Goal: Check status: Check status

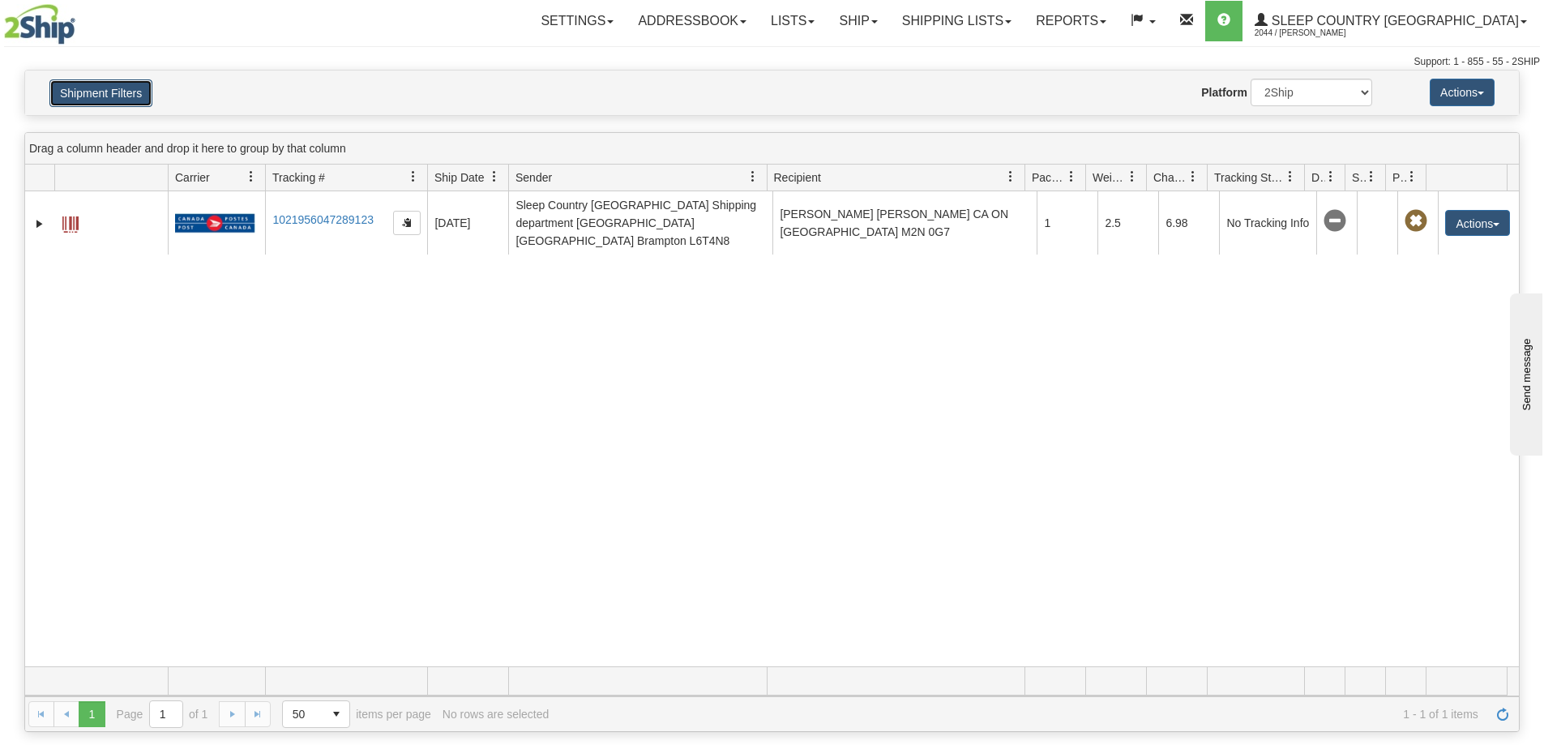
click at [116, 89] on button "Shipment Filters" at bounding box center [100, 93] width 103 height 28
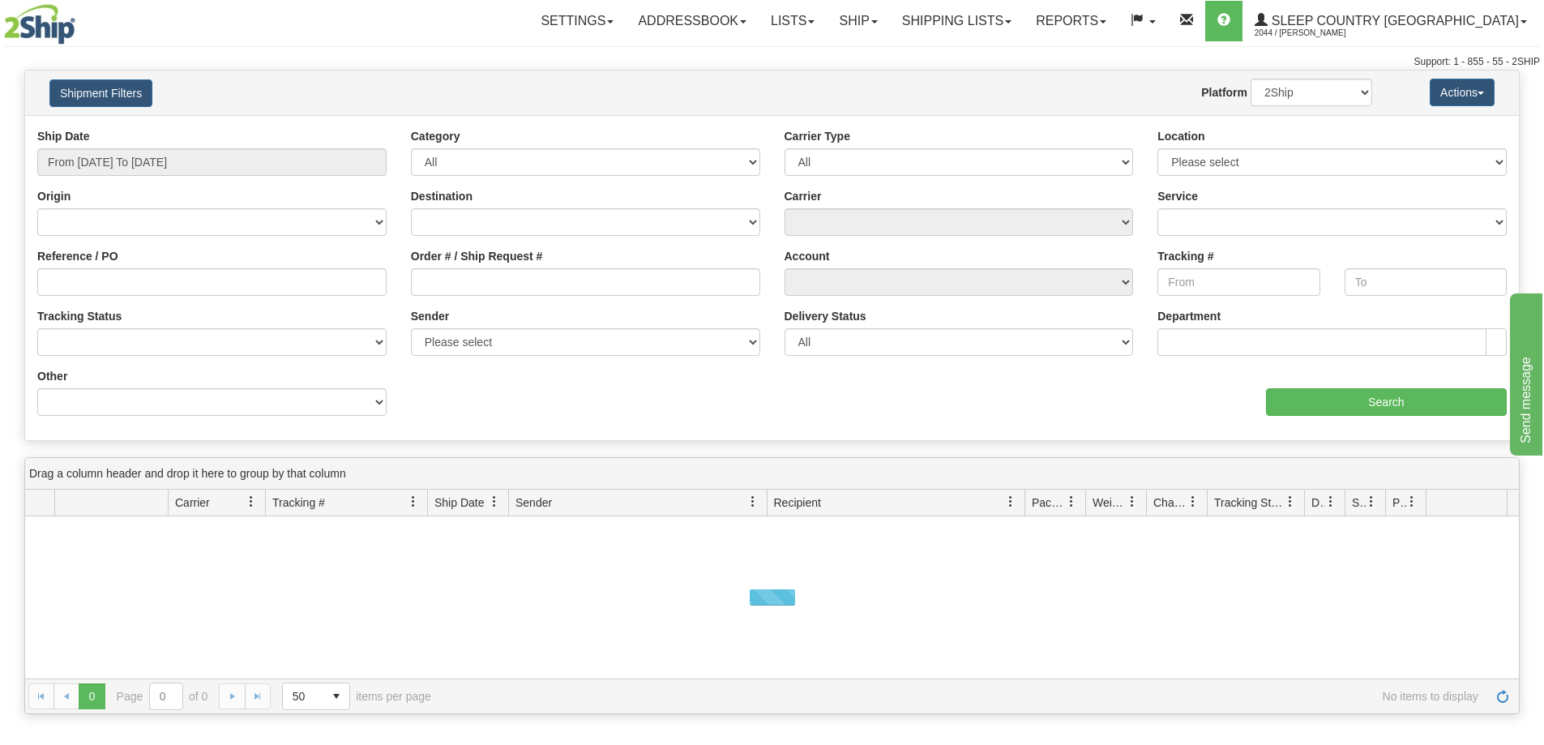
click at [526, 271] on div "Order # / Ship Request #" at bounding box center [585, 272] width 349 height 48
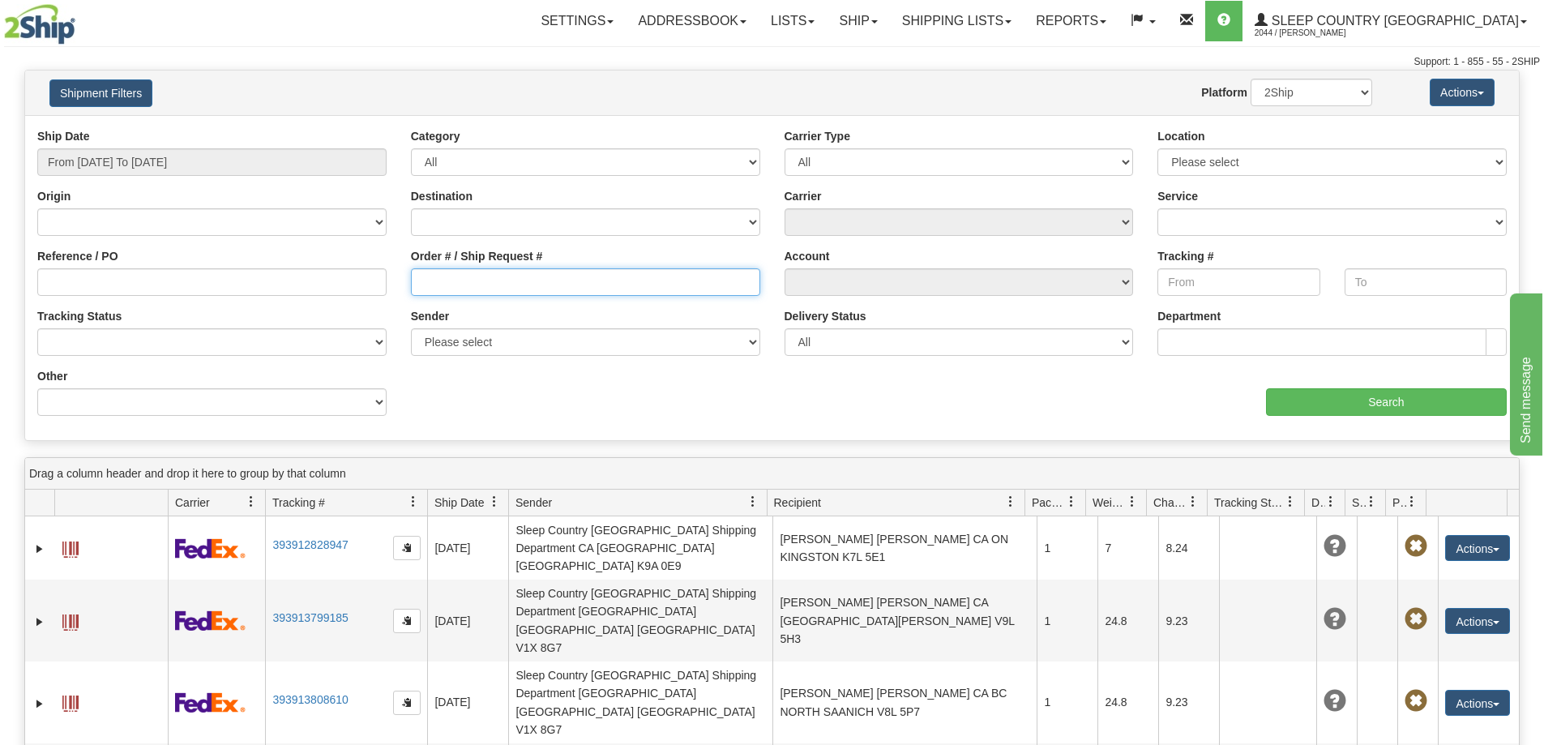
click at [524, 276] on input "Order # / Ship Request #" at bounding box center [585, 282] width 349 height 28
paste input "9000I124467"
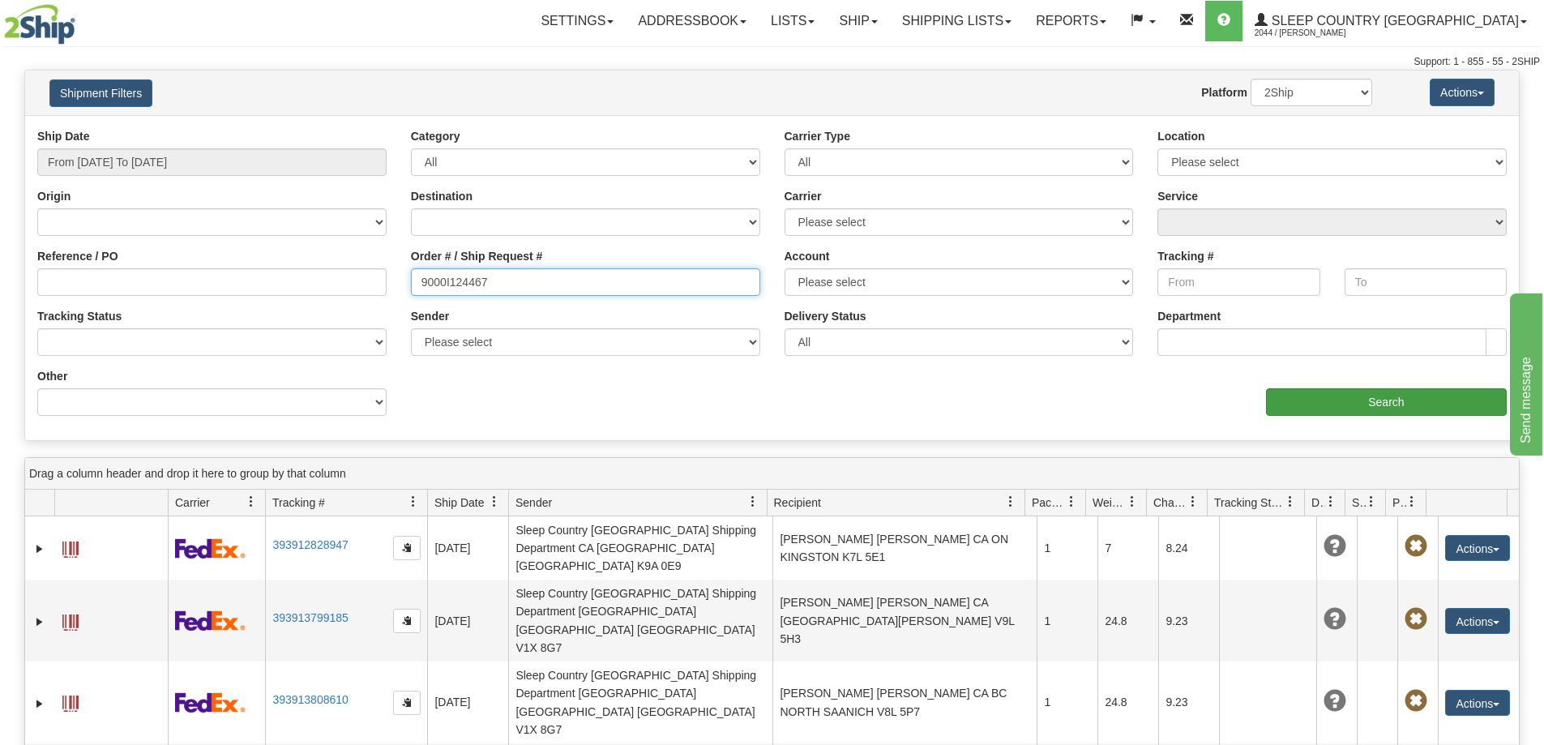
type input "9000I124467"
click at [1374, 404] on input "Search" at bounding box center [1386, 402] width 241 height 28
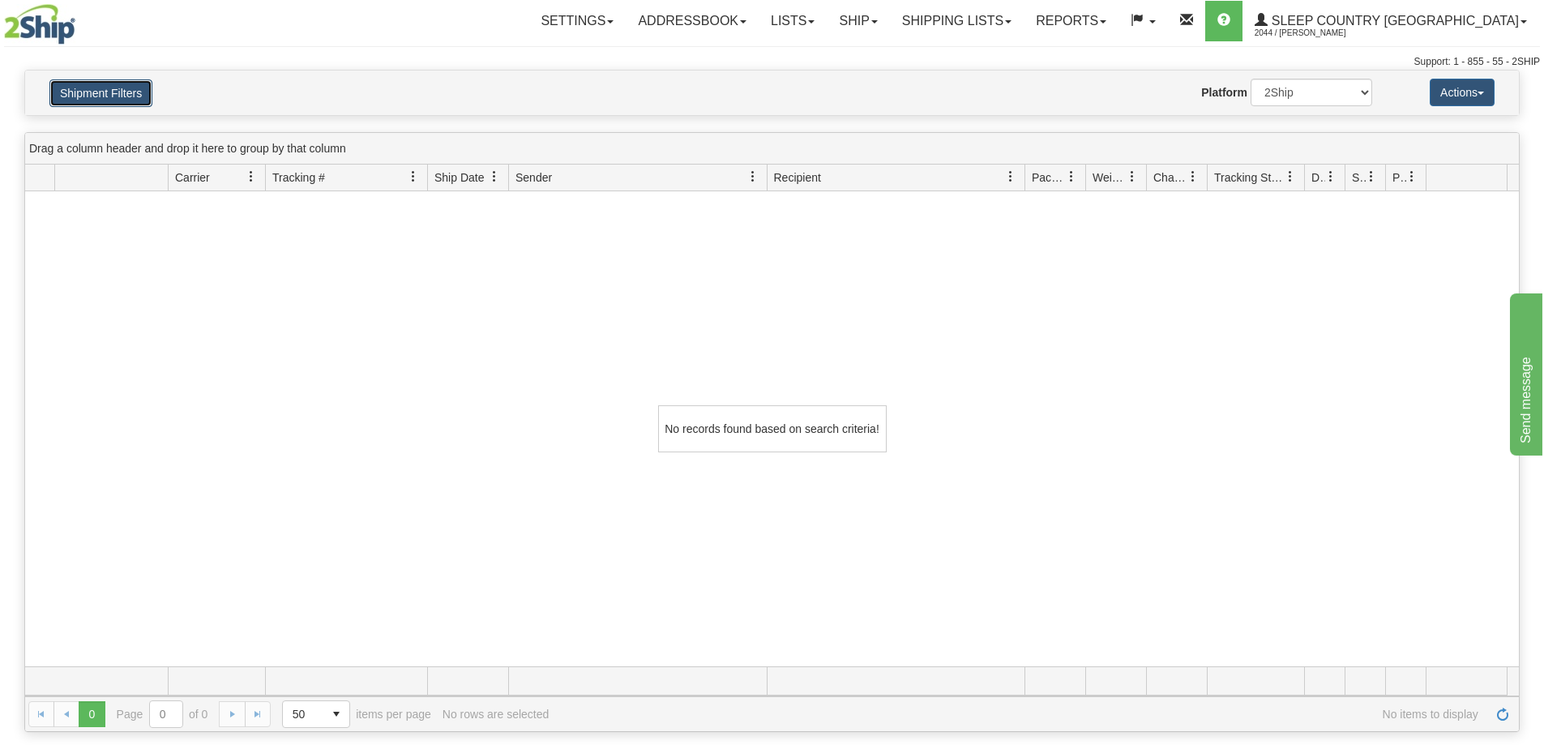
click at [110, 101] on button "Shipment Filters" at bounding box center [100, 93] width 103 height 28
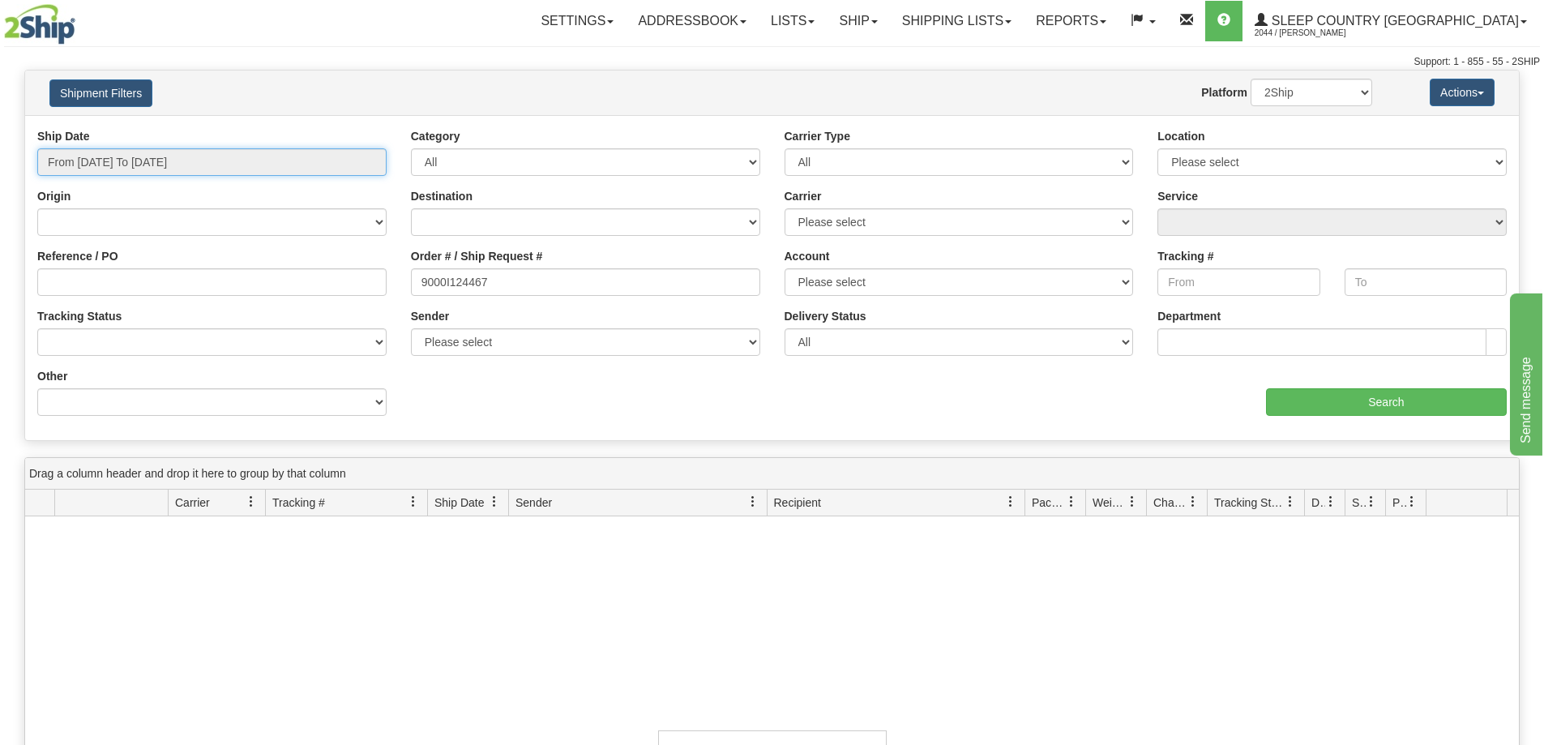
click at [123, 150] on input "From [DATE] To [DATE]" at bounding box center [211, 162] width 349 height 28
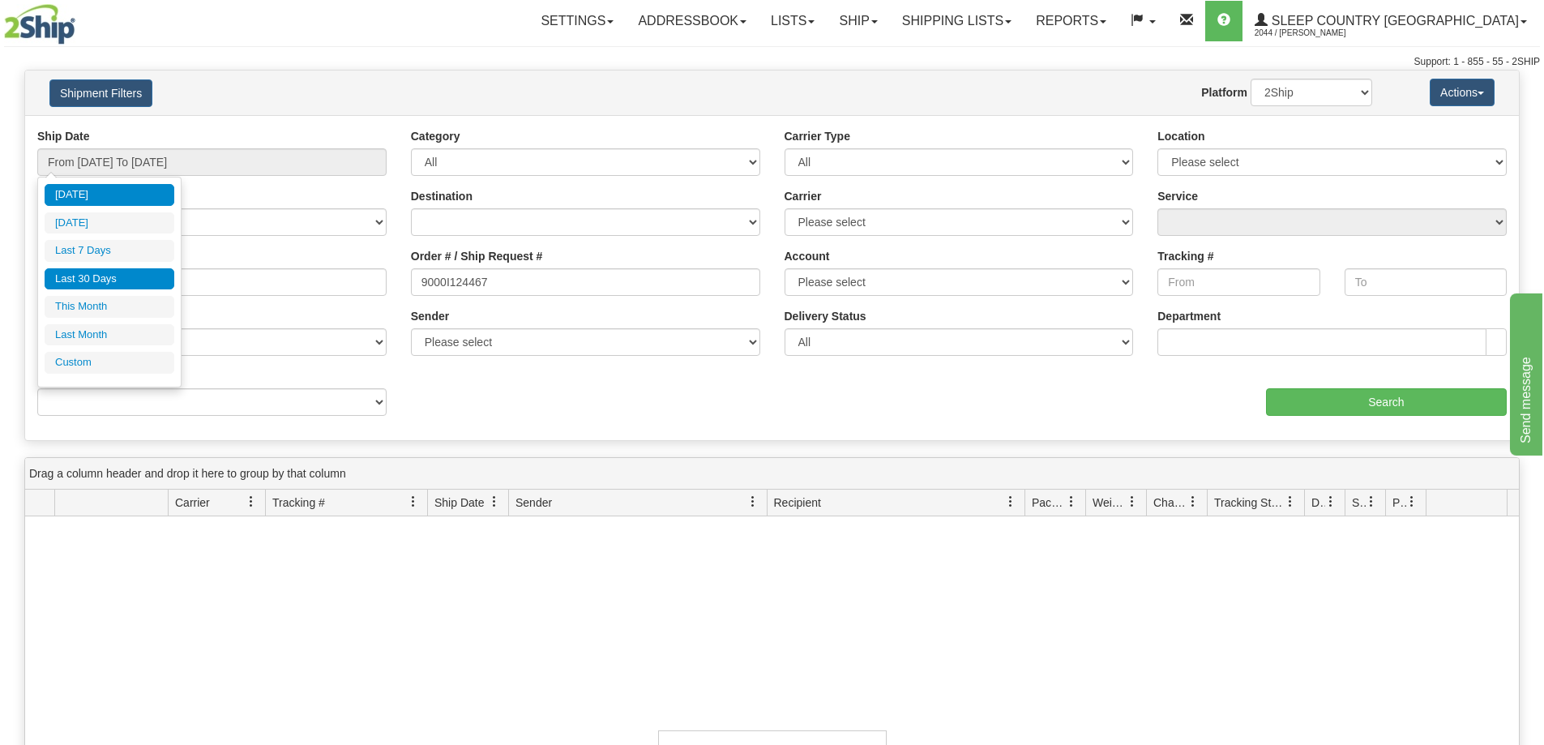
click at [105, 272] on li "Last 30 Days" at bounding box center [110, 279] width 130 height 22
type input "From [DATE] To [DATE]"
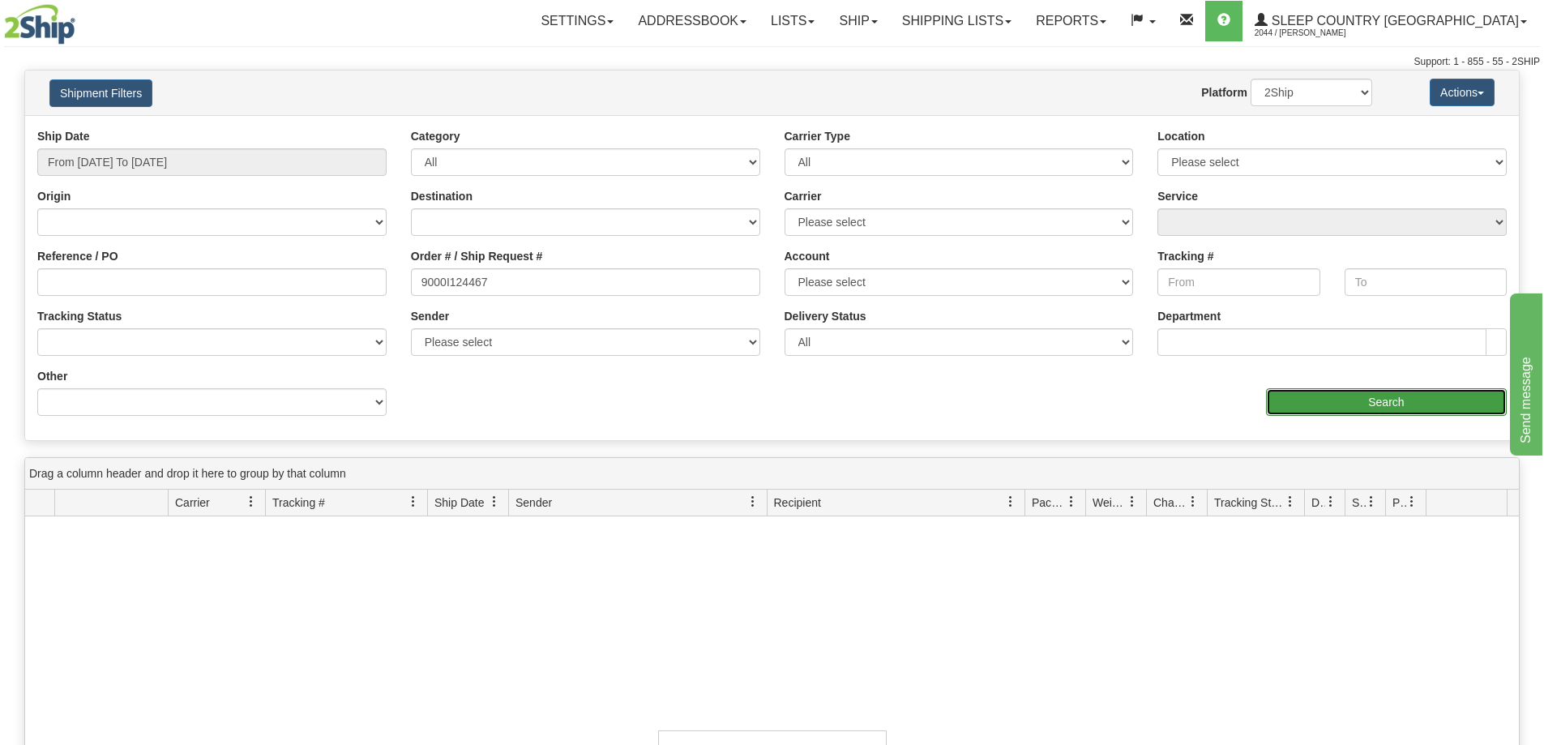
click at [1321, 393] on input "Search" at bounding box center [1386, 402] width 241 height 28
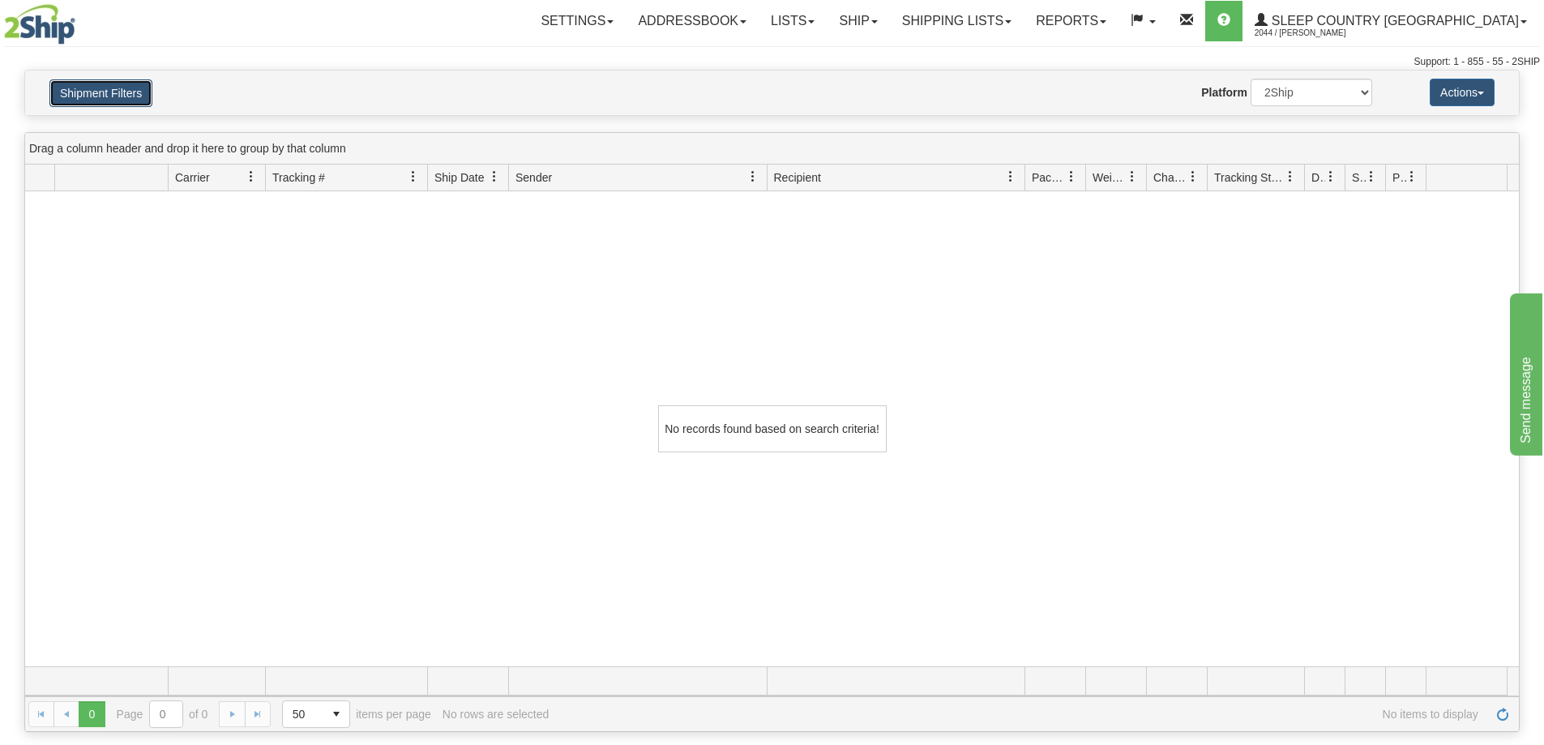
click at [61, 99] on button "Shipment Filters" at bounding box center [100, 93] width 103 height 28
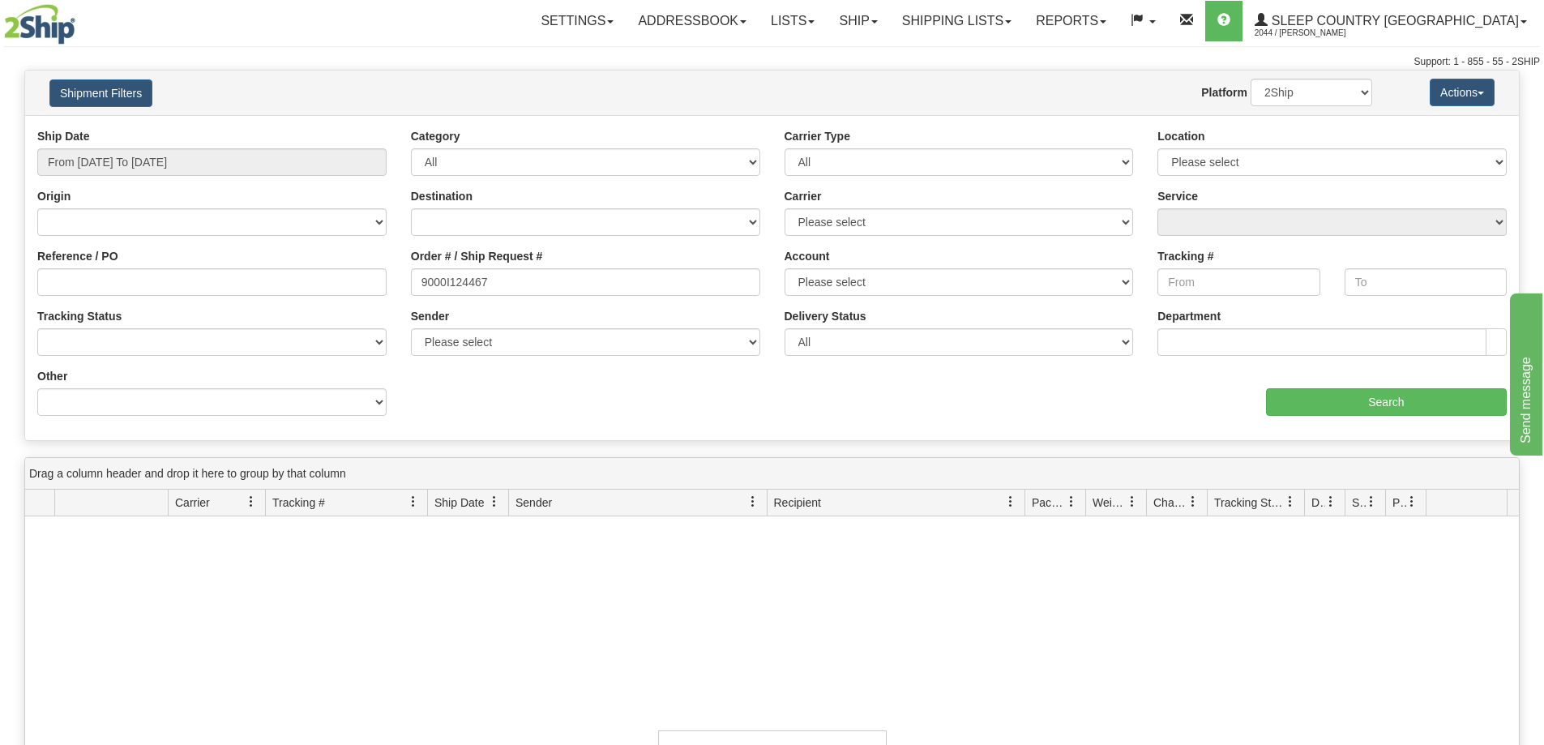
click at [512, 297] on div "Order # / Ship Request # 9000I124467" at bounding box center [586, 278] width 374 height 60
click at [533, 276] on input "9000I124467" at bounding box center [585, 282] width 349 height 28
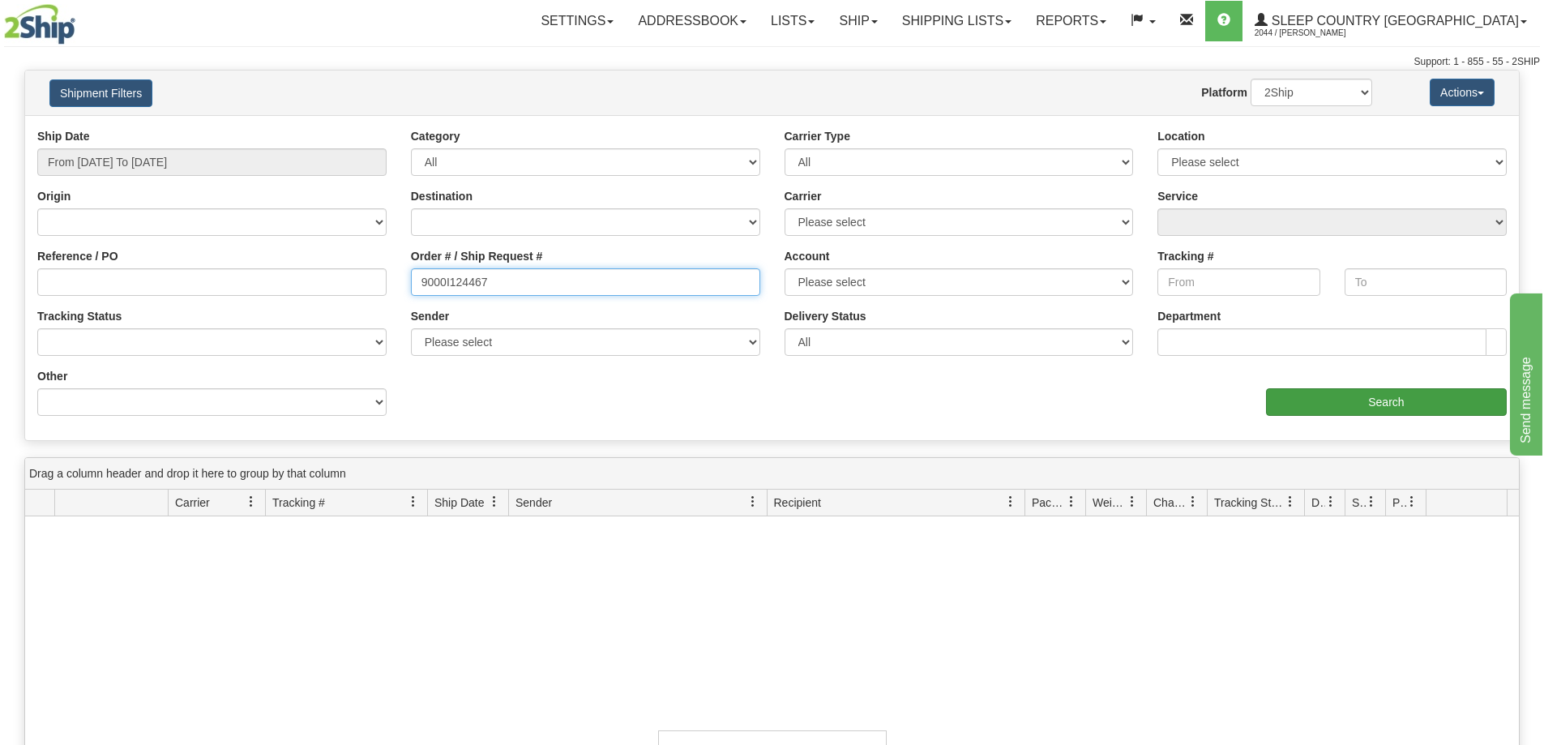
type input "9000I124467"
click at [1282, 400] on input "Search" at bounding box center [1386, 402] width 241 height 28
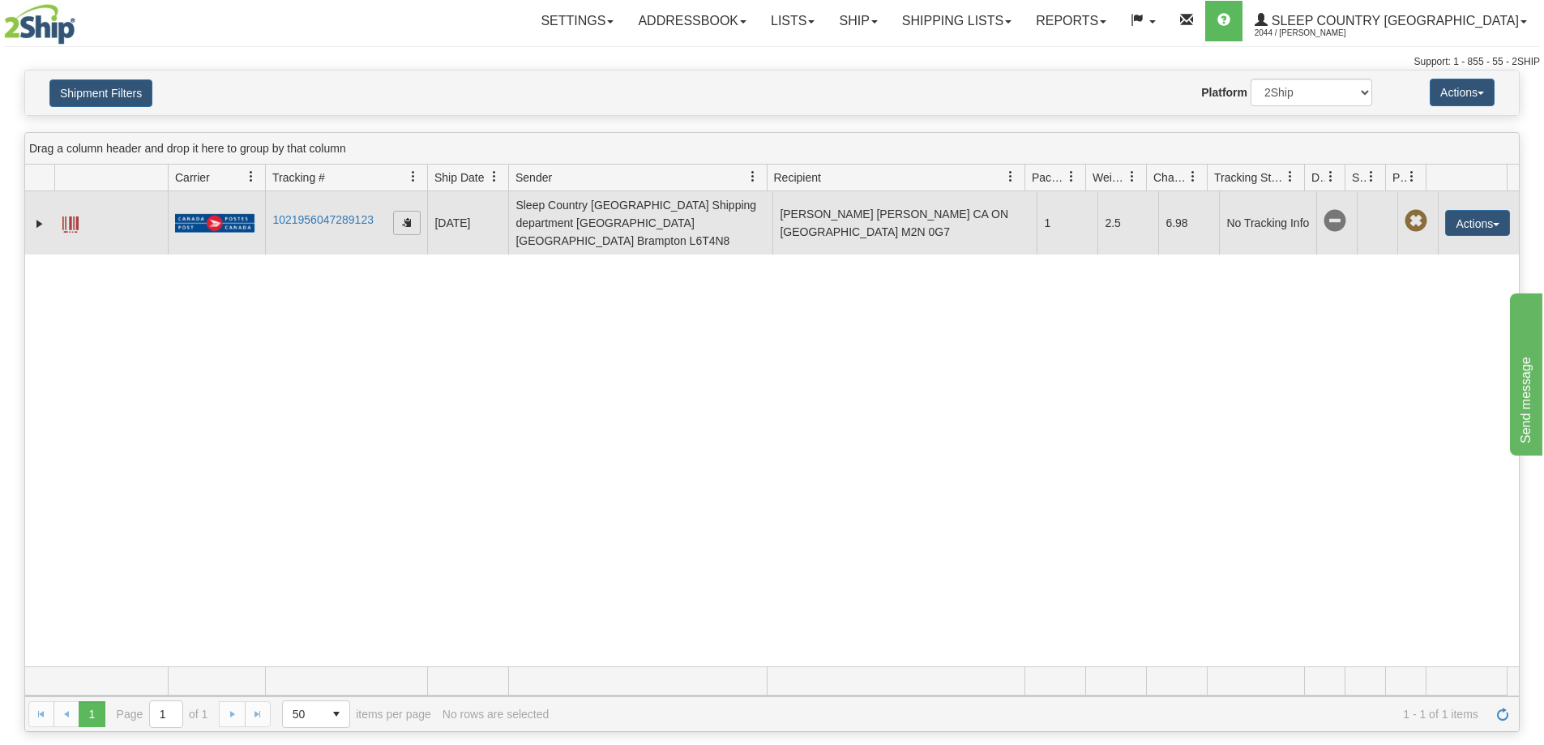
click at [405, 218] on span "button" at bounding box center [407, 222] width 10 height 10
